Goal: Navigation & Orientation: Find specific page/section

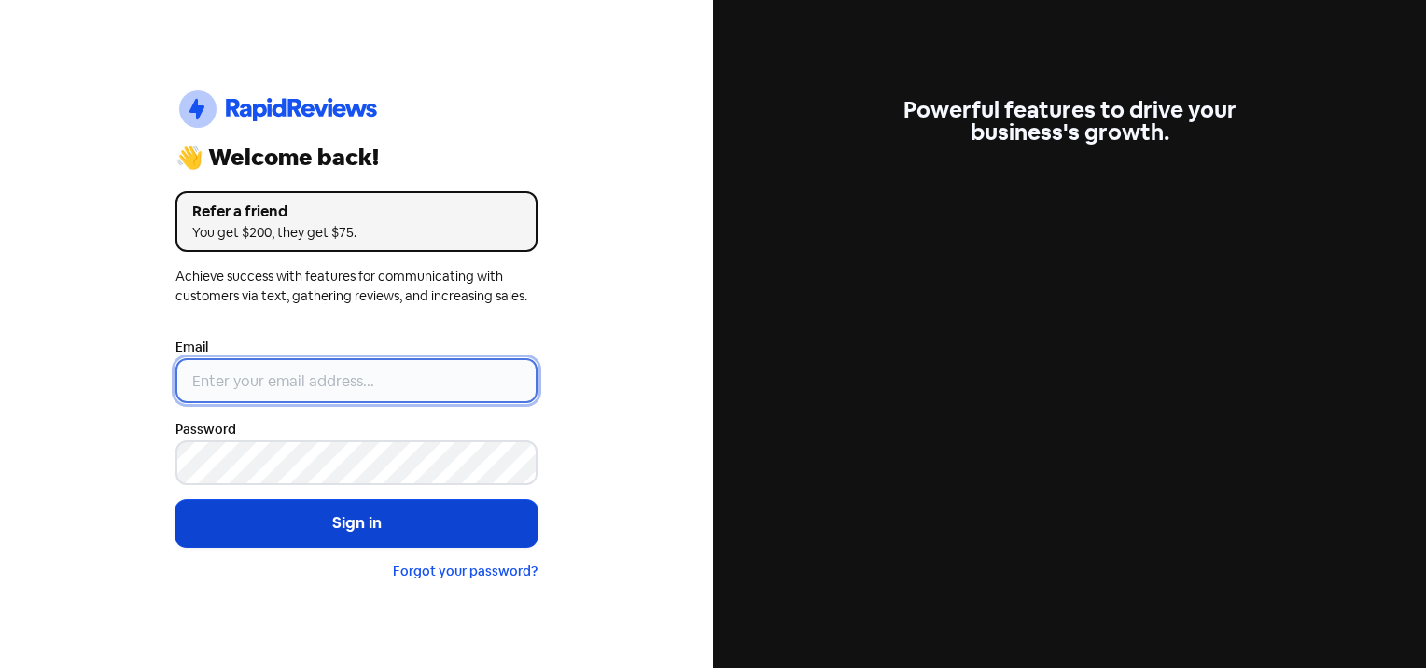
type input "[EMAIL_ADDRESS][DOMAIN_NAME]"
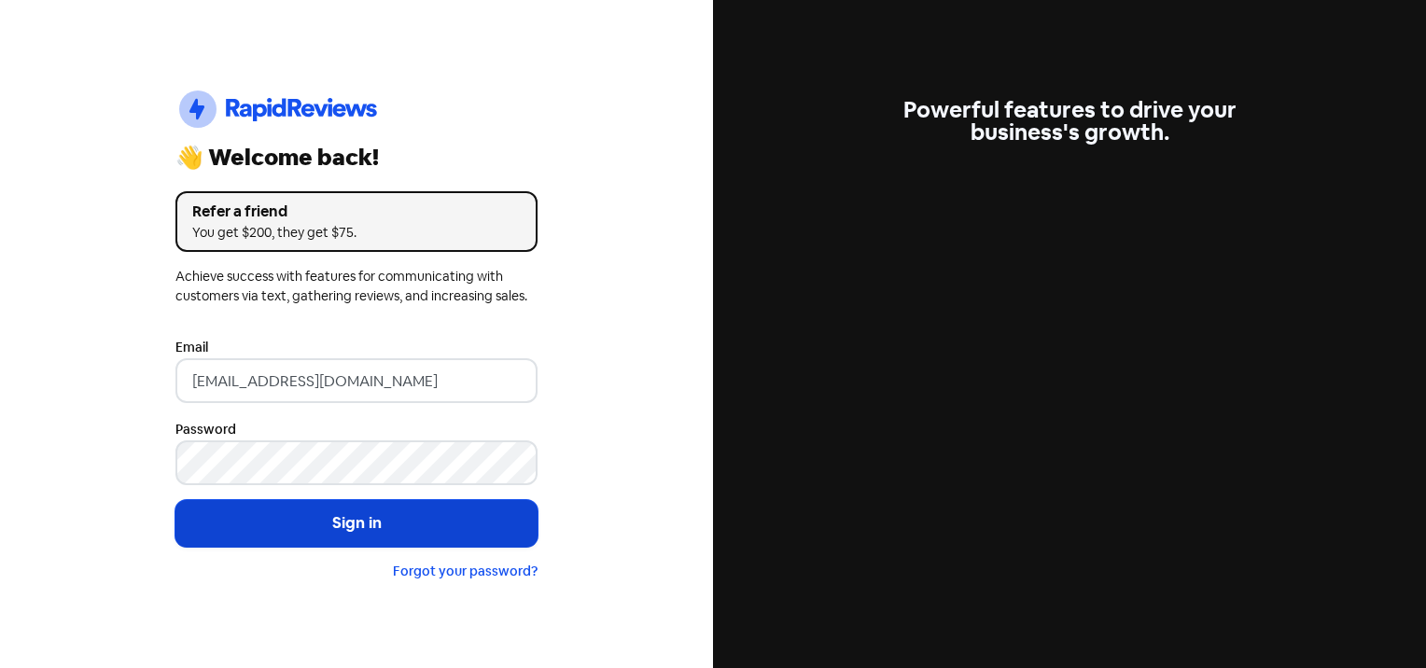
click at [384, 522] on button "Sign in" at bounding box center [356, 523] width 362 height 47
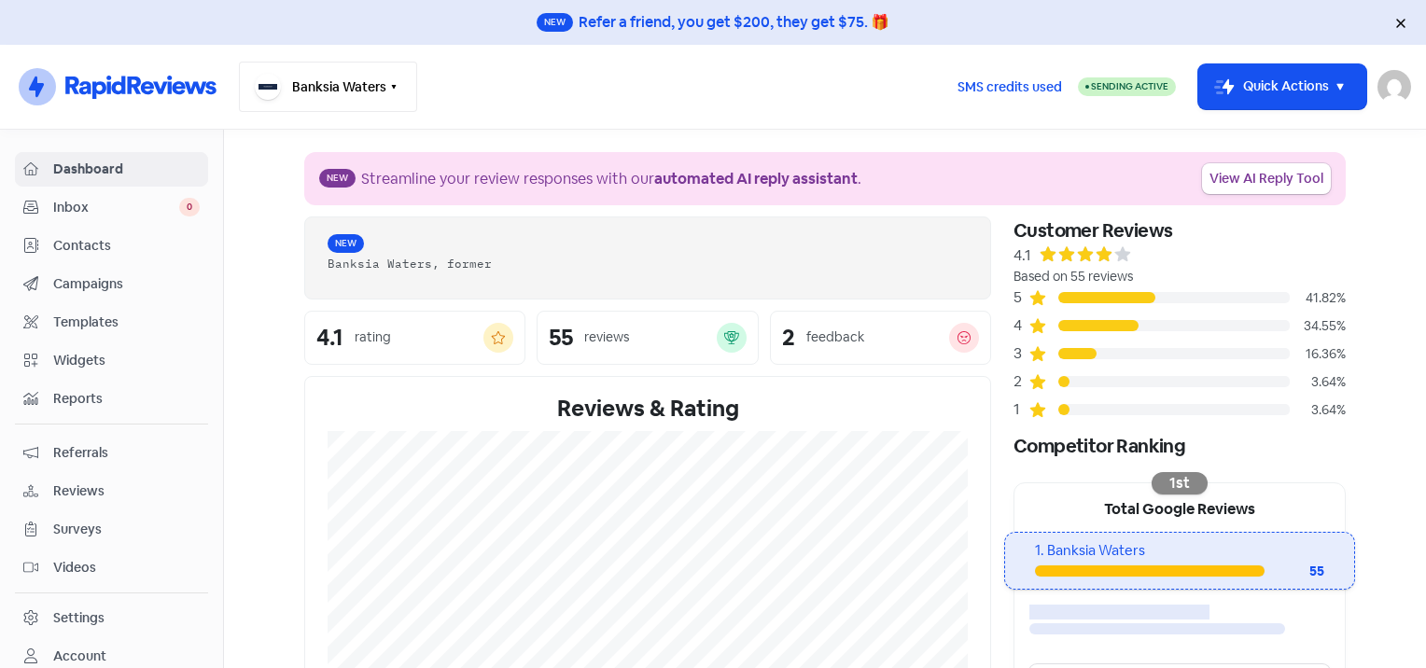
click at [354, 77] on button "Banksia Waters" at bounding box center [328, 87] width 178 height 50
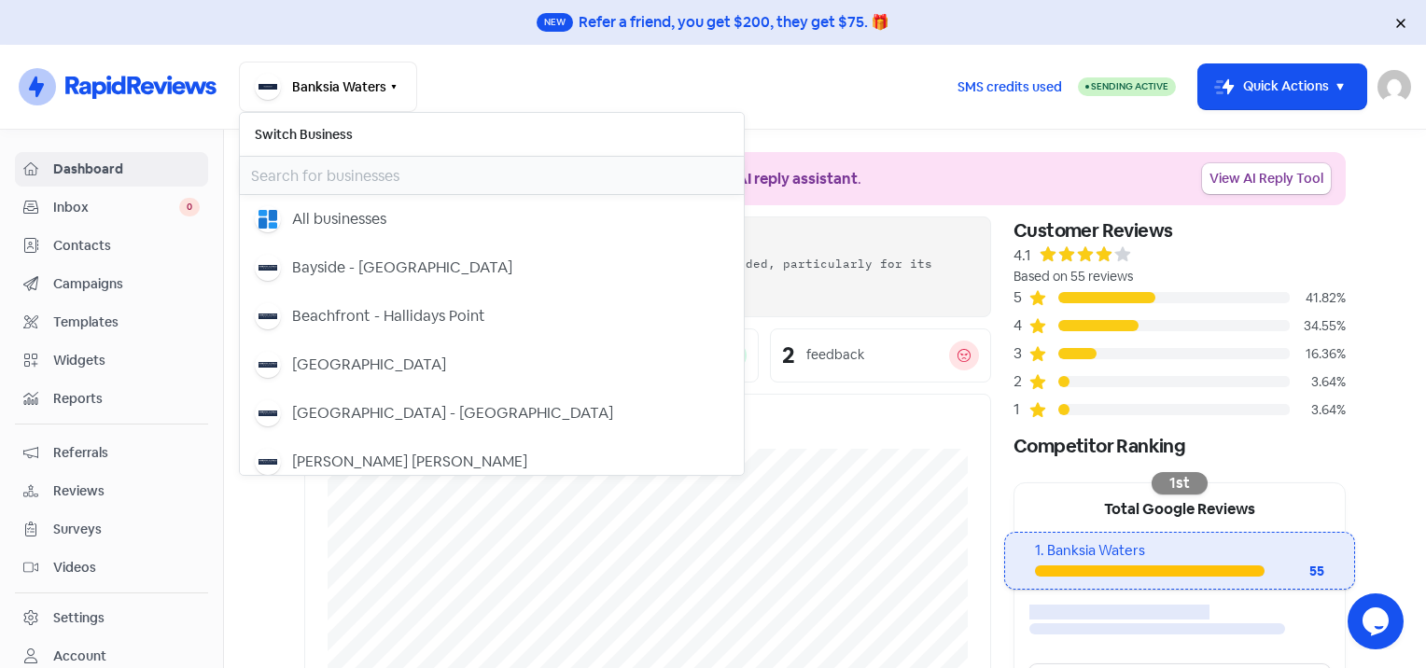
click at [355, 161] on input "text" at bounding box center [492, 175] width 504 height 37
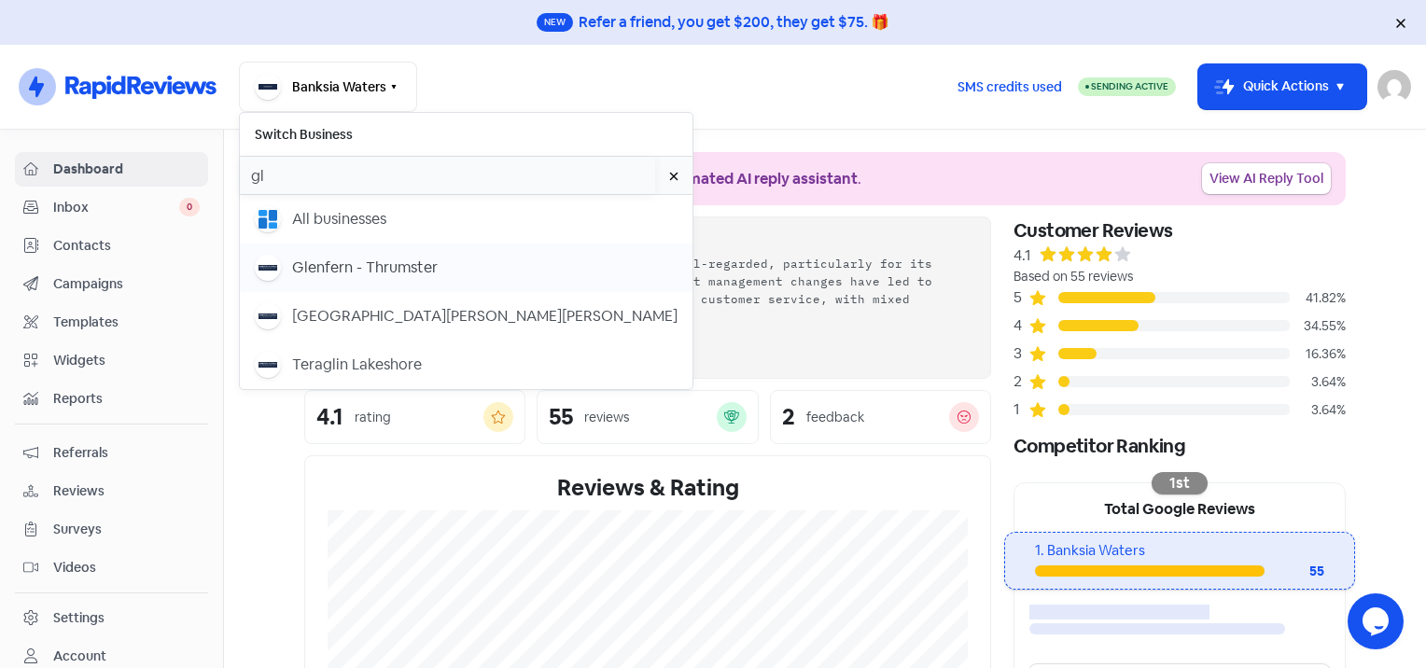
type input "gl"
click at [394, 271] on div "Glenfern - Thrumster" at bounding box center [365, 268] width 146 height 22
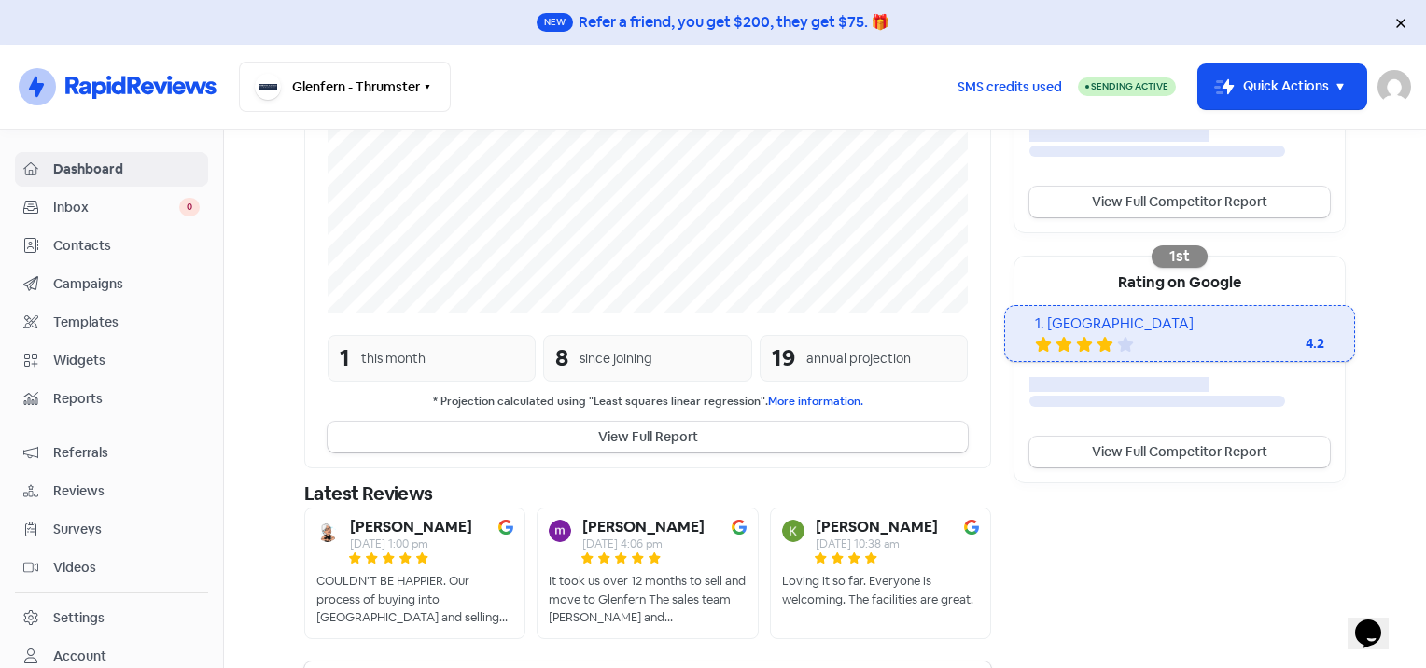
scroll to position [504, 0]
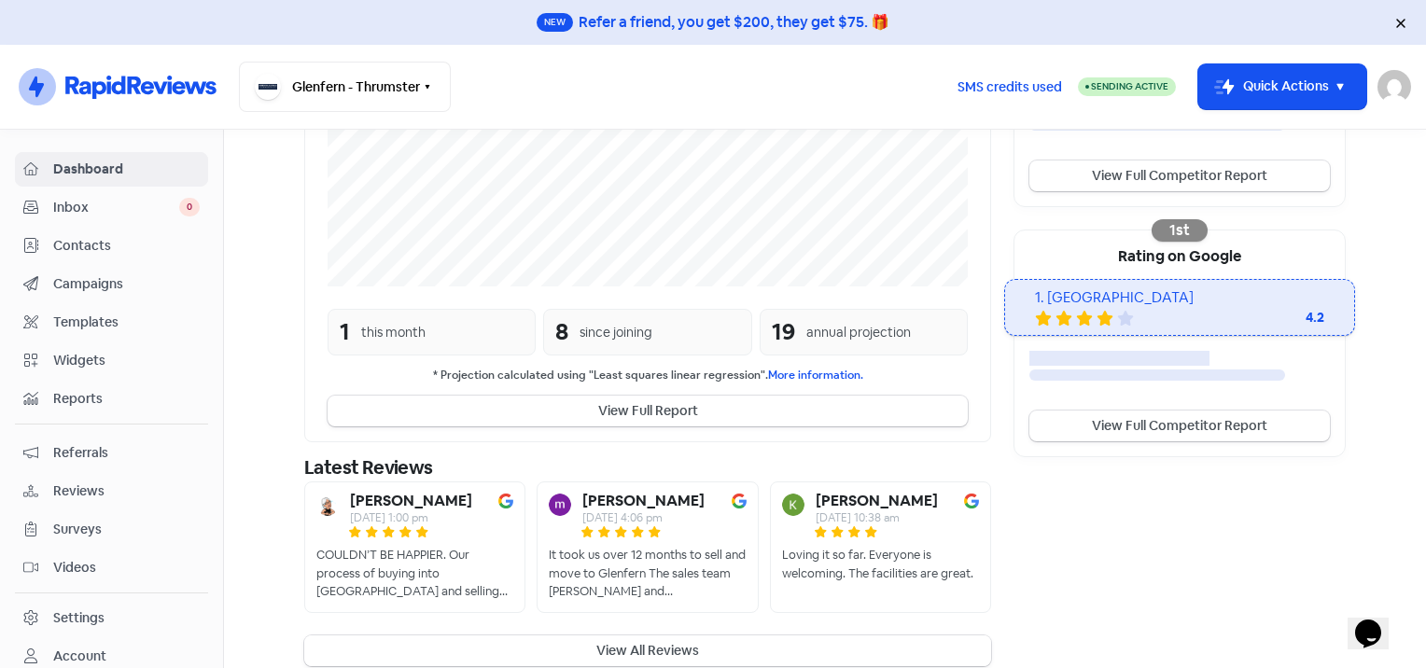
click at [520, 636] on button "View All Reviews" at bounding box center [647, 651] width 687 height 31
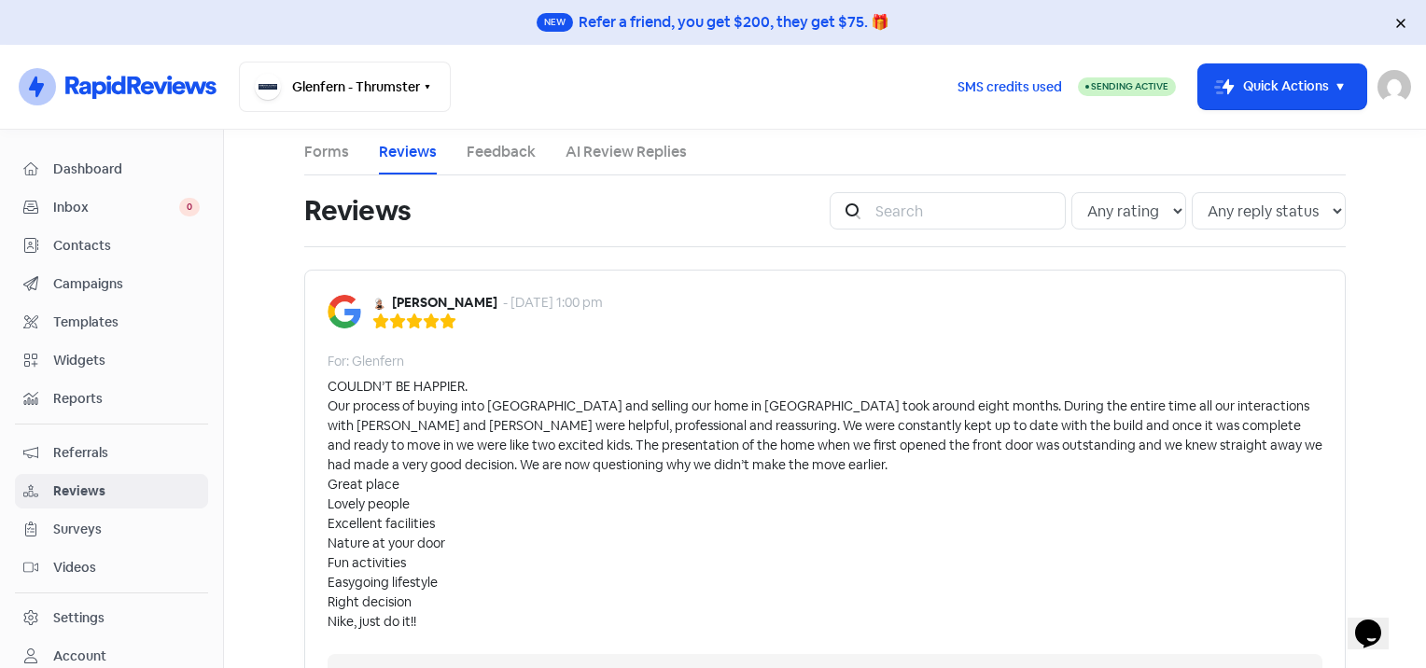
click at [649, 146] on link "AI Review Replies" at bounding box center [626, 152] width 121 height 22
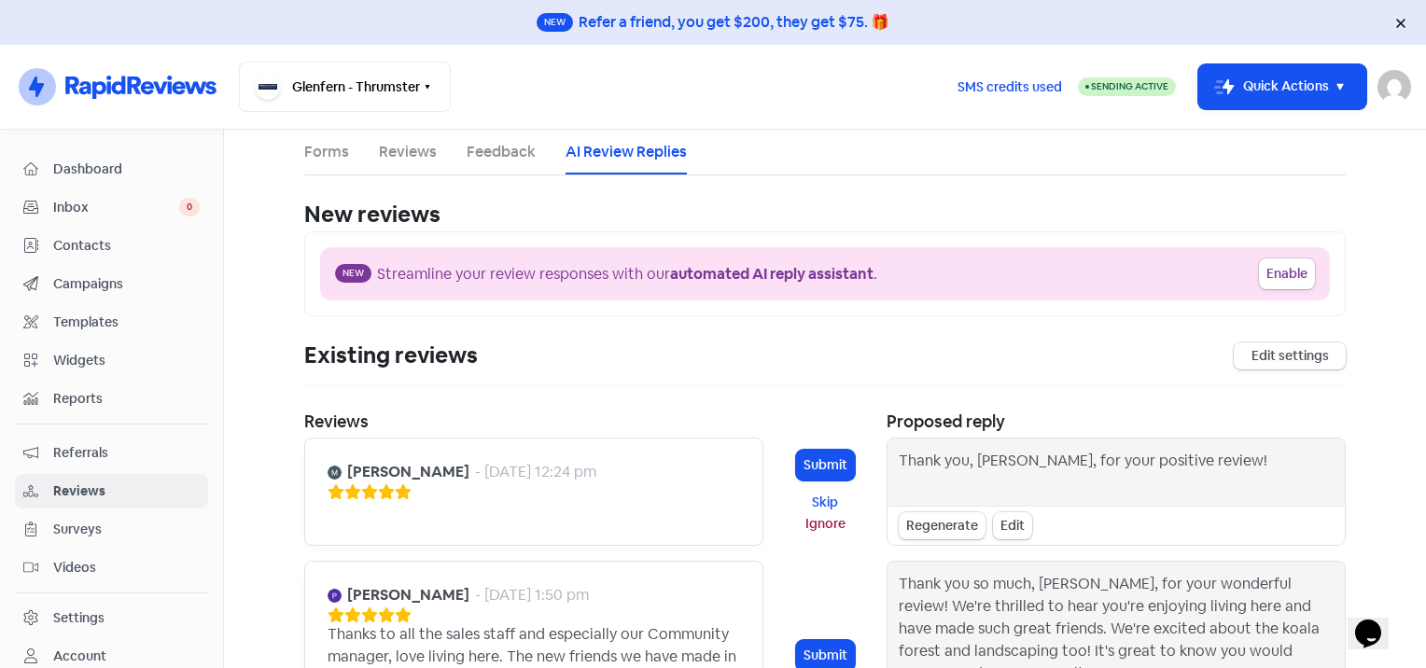
click at [133, 200] on span "Inbox" at bounding box center [116, 208] width 126 height 20
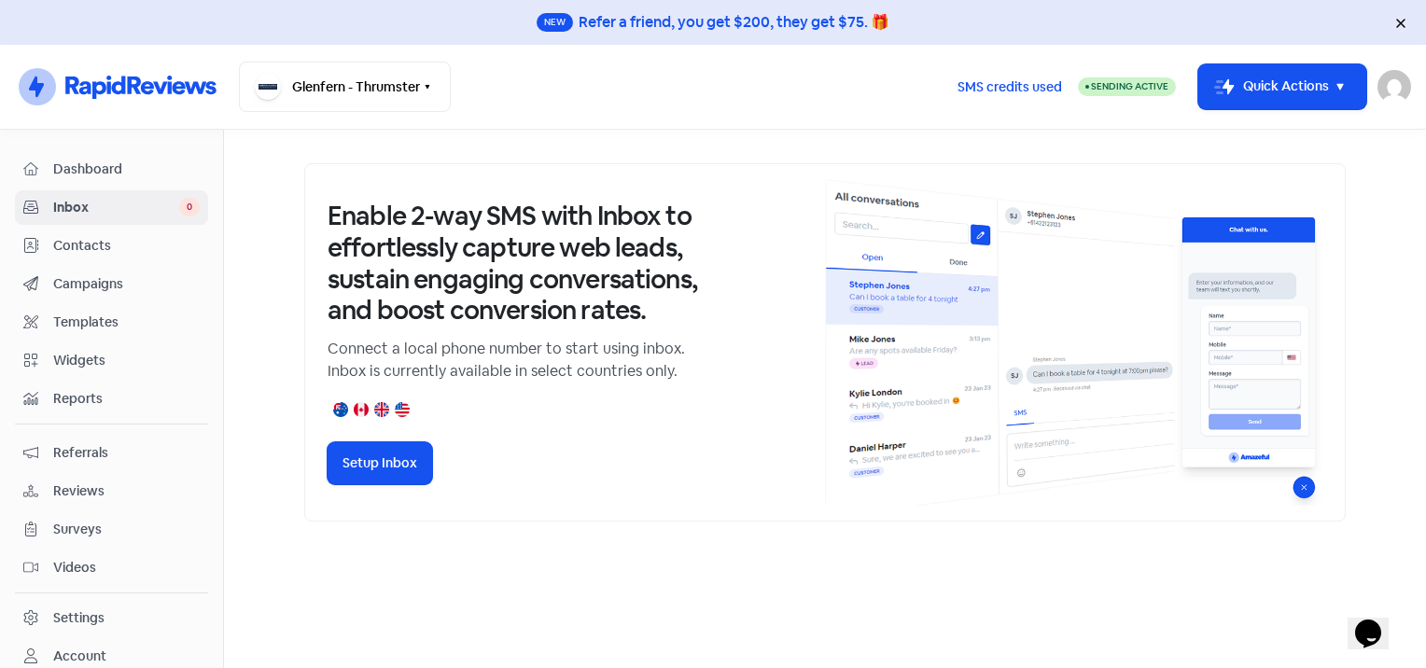
click at [114, 492] on span "Reviews" at bounding box center [126, 492] width 147 height 20
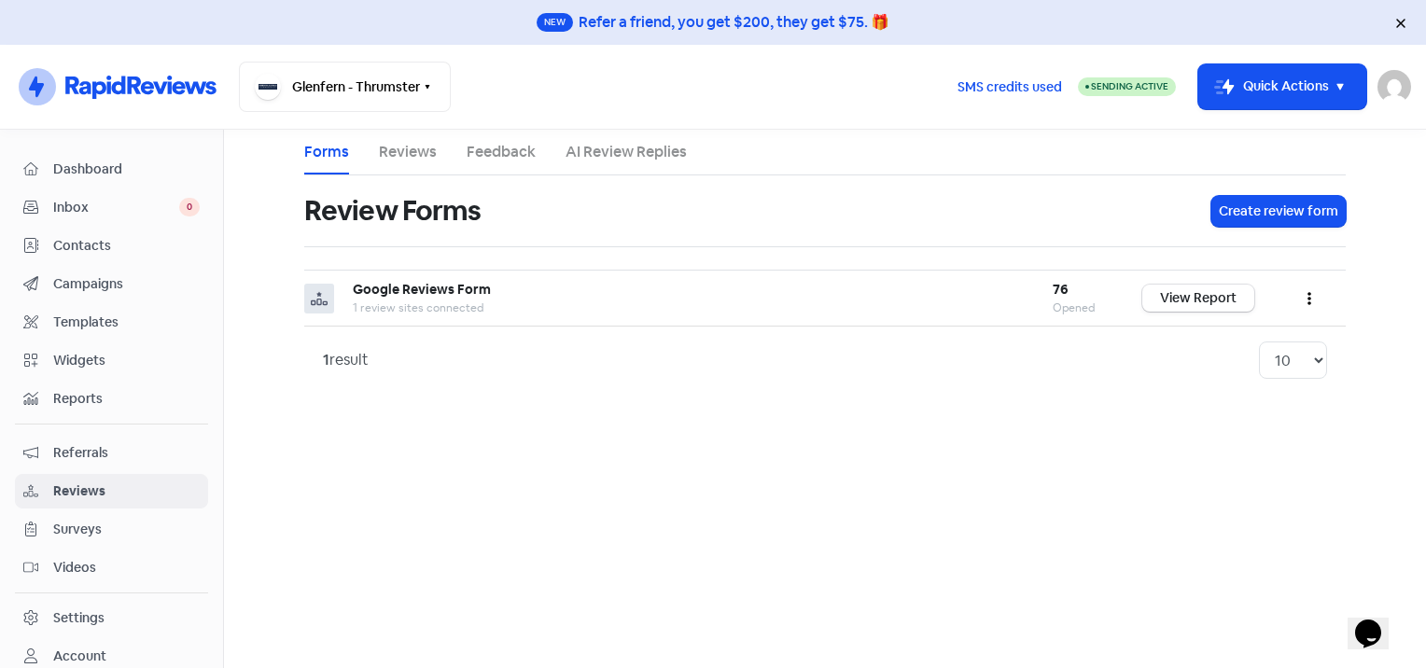
click at [646, 159] on link "AI Review Replies" at bounding box center [626, 152] width 121 height 22
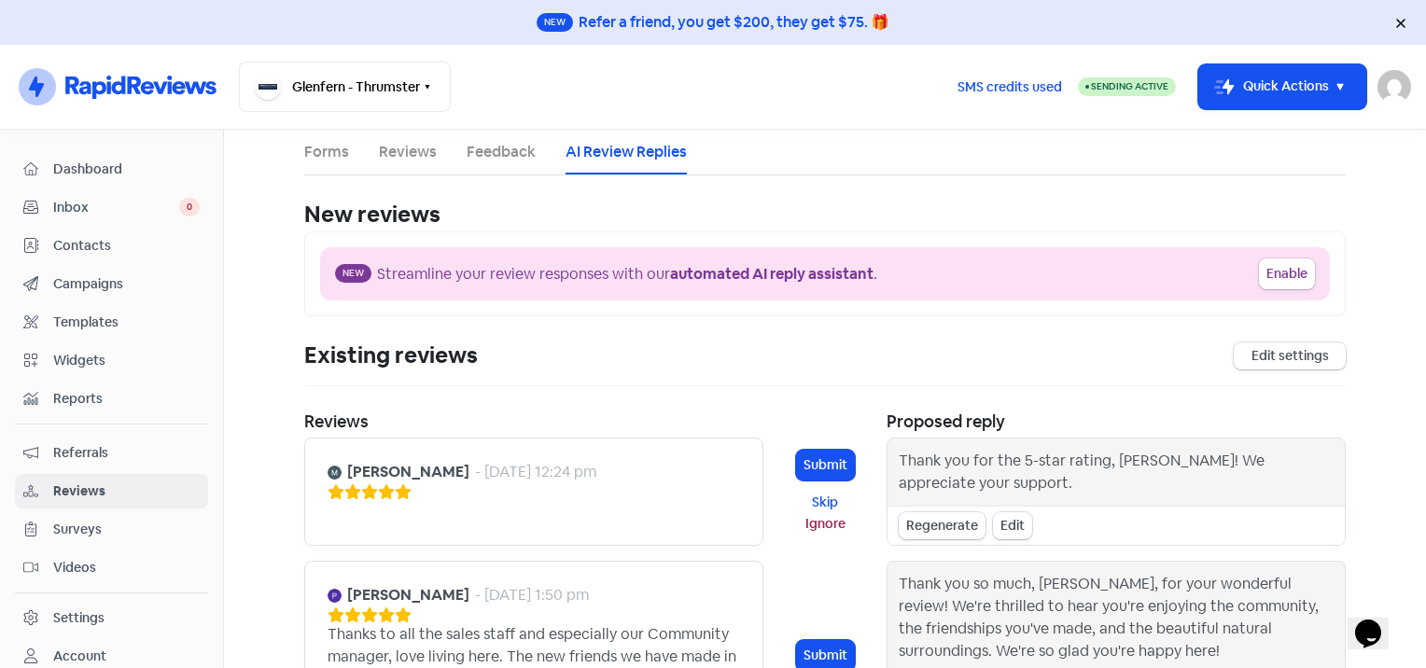
click at [477, 149] on link "Feedback" at bounding box center [501, 152] width 69 height 22
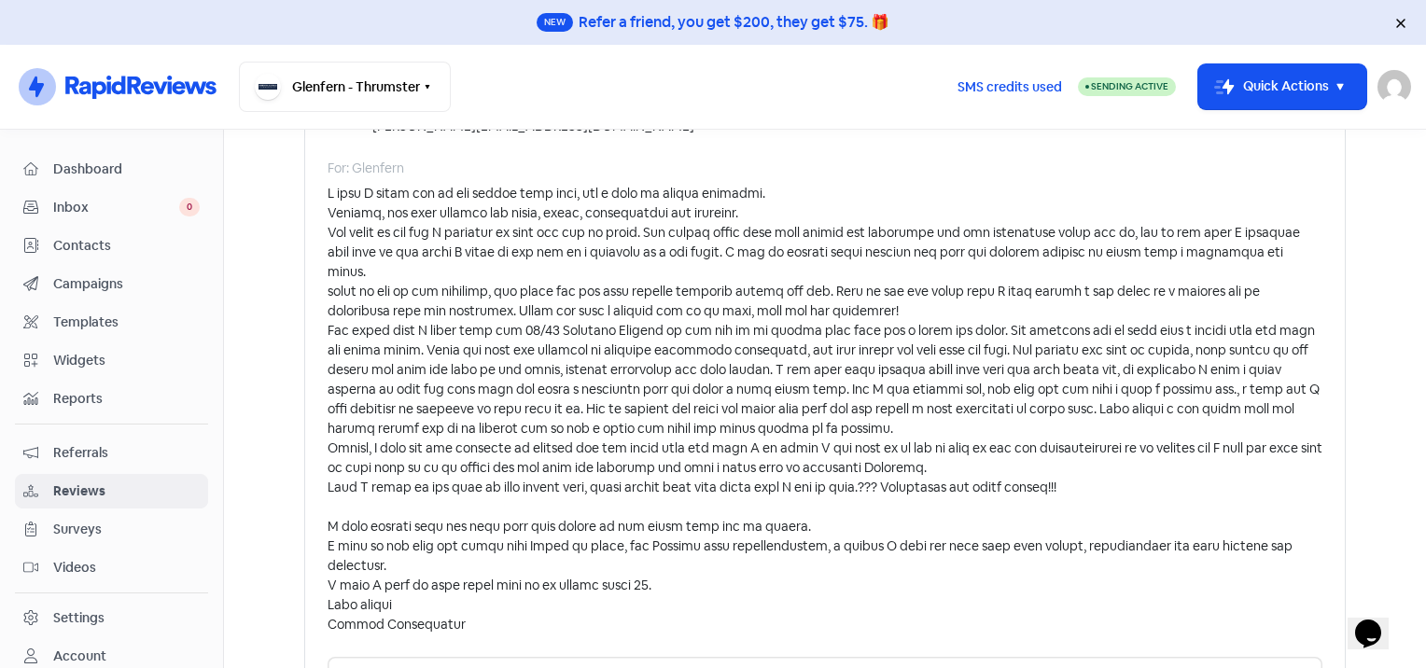
scroll to position [455, 0]
